Goal: Check status: Check status

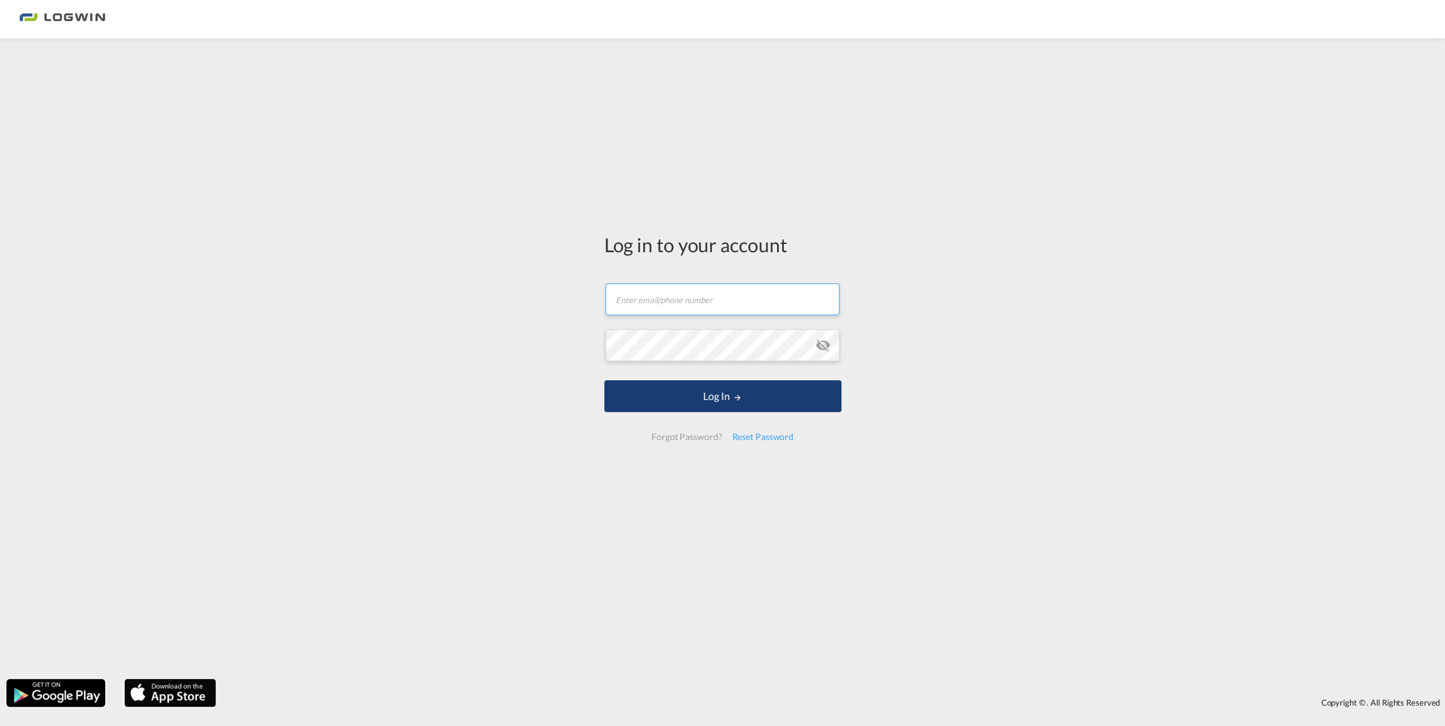
type input "[EMAIL_ADDRESS][DOMAIN_NAME]"
click at [710, 397] on button "Log In" at bounding box center [722, 396] width 237 height 32
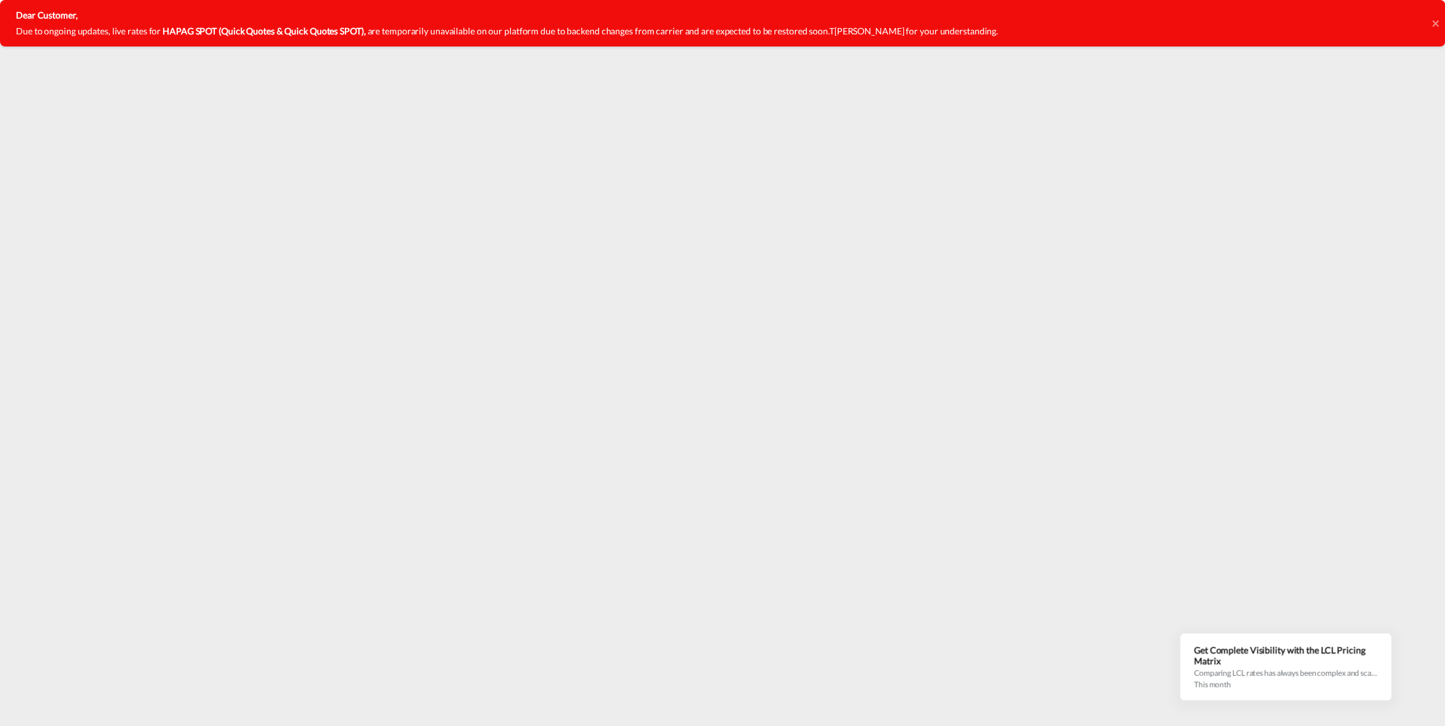
click at [1432, 29] on div at bounding box center [1435, 23] width 6 height 47
